Goal: Download file/media

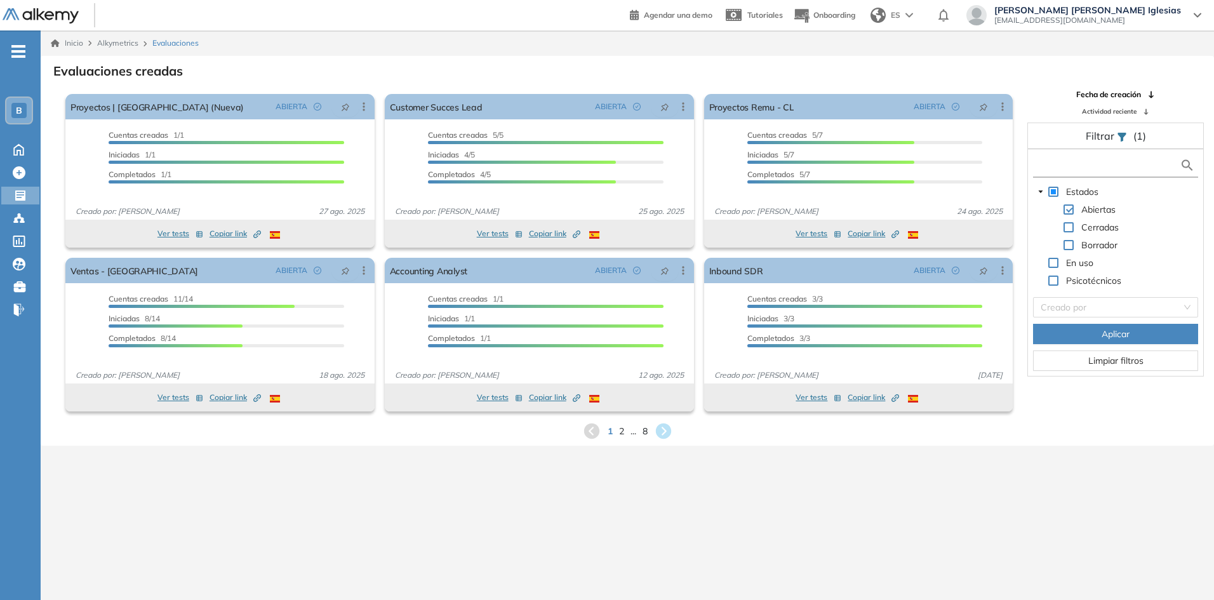
click at [1057, 159] on input "text" at bounding box center [1107, 165] width 143 height 13
type input "**"
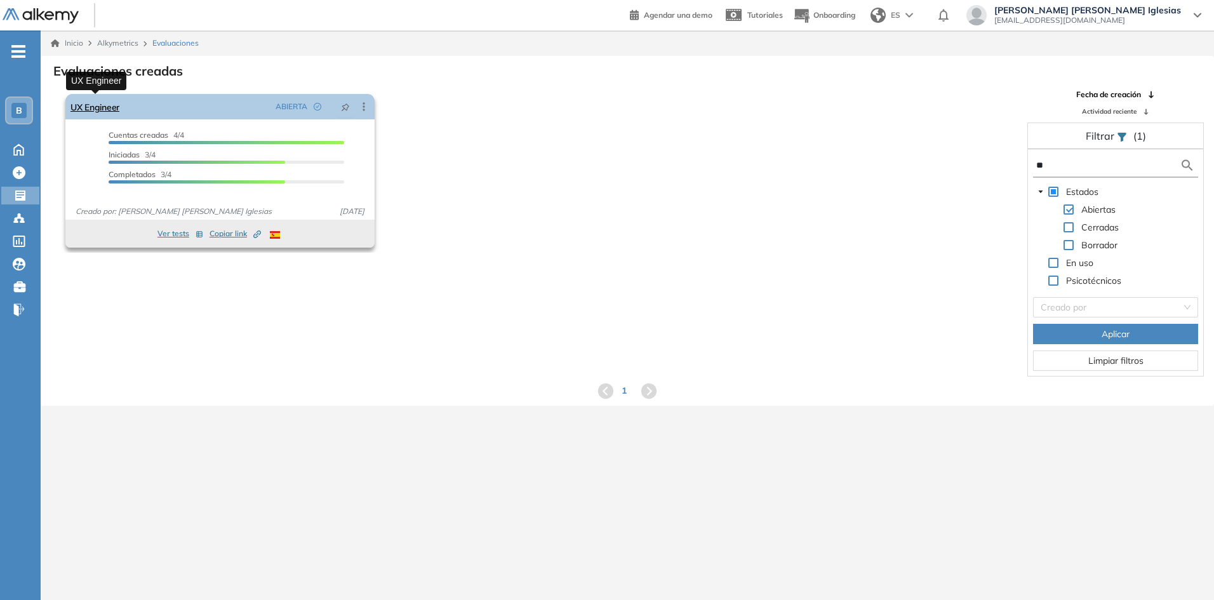
click at [110, 113] on link "UX Engineer" at bounding box center [94, 106] width 49 height 25
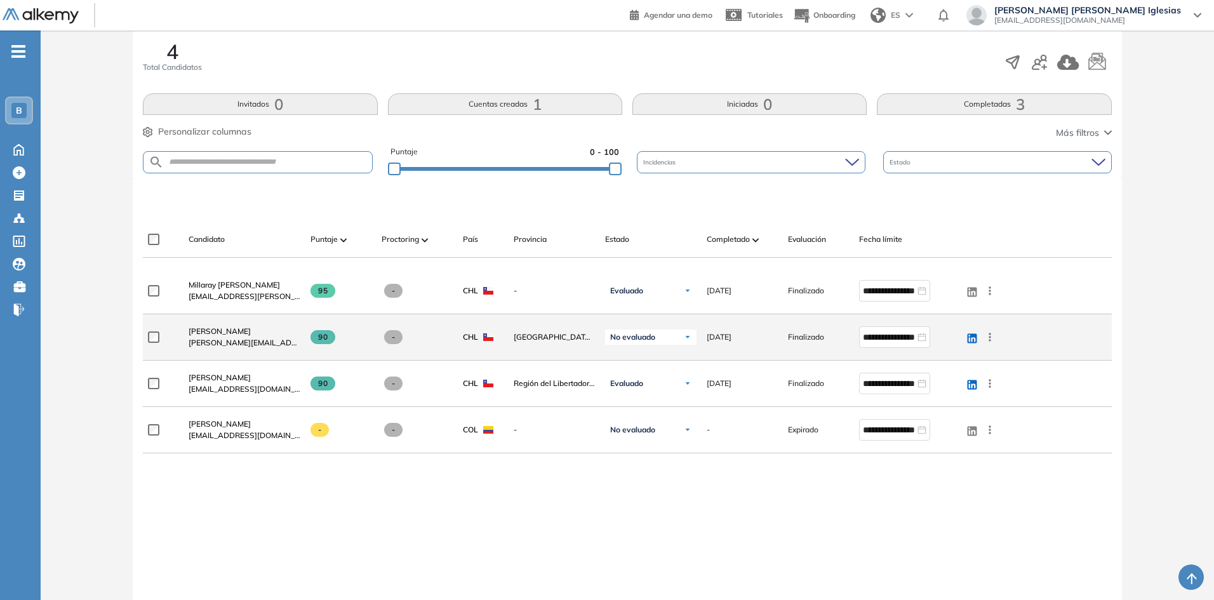
scroll to position [210, 0]
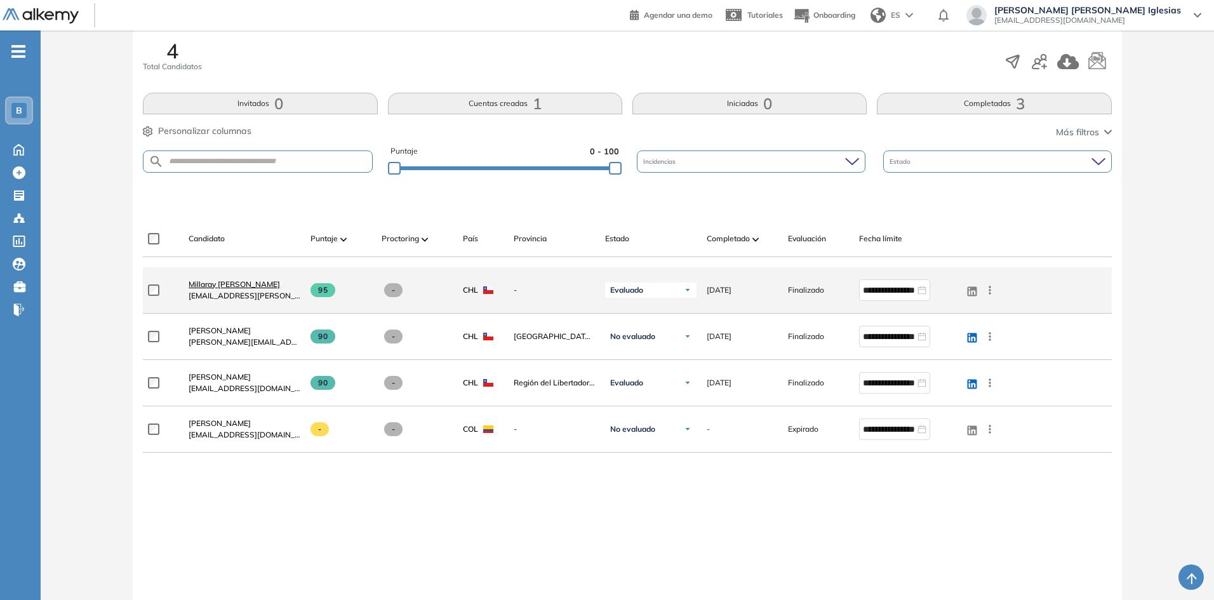
click at [232, 288] on span "Millaray [PERSON_NAME]" at bounding box center [234, 284] width 91 height 10
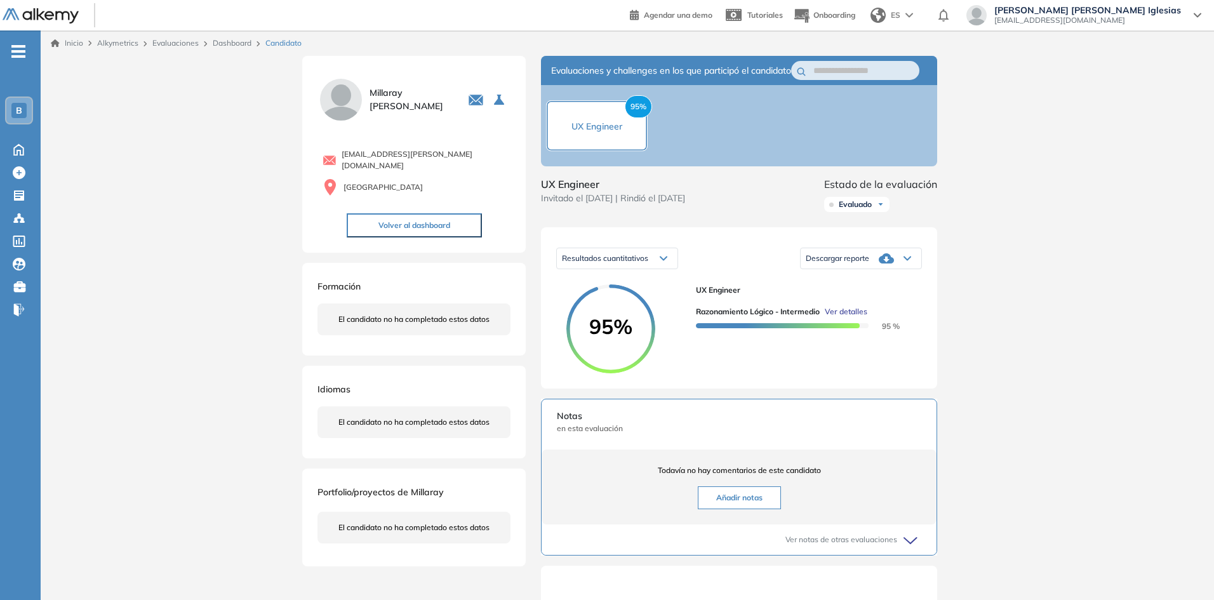
click at [853, 263] on span "Descargar reporte" at bounding box center [837, 258] width 63 height 10
click at [882, 318] on li "Descargar informe resumido" at bounding box center [853, 311] width 95 height 13
